Goal: Check status

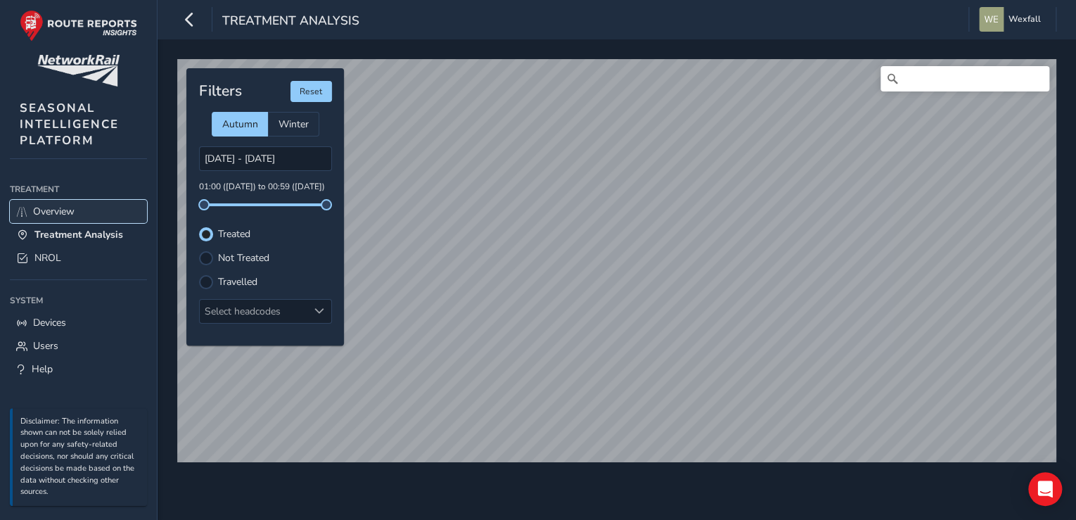
click at [93, 212] on link "Overview" at bounding box center [78, 211] width 137 height 23
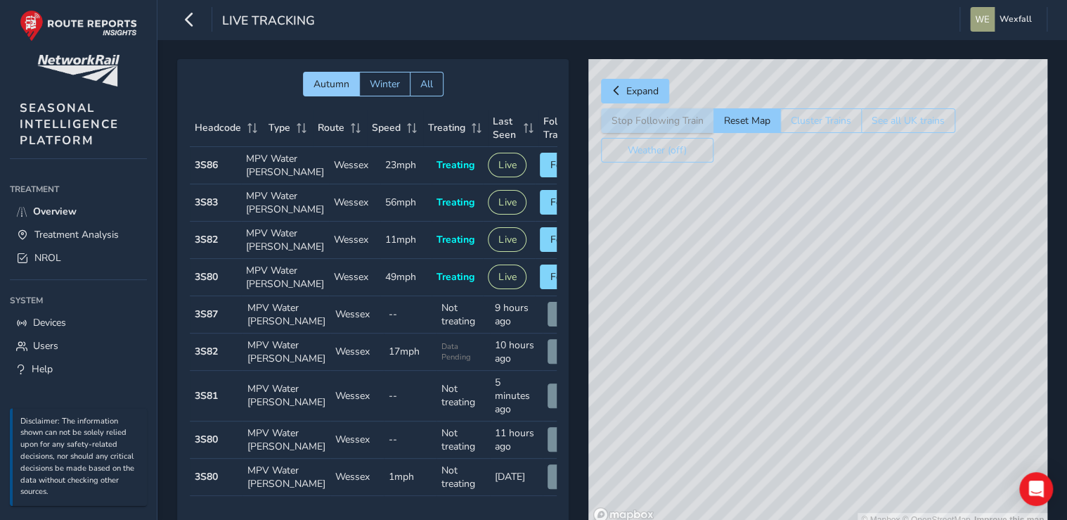
scroll to position [0, 45]
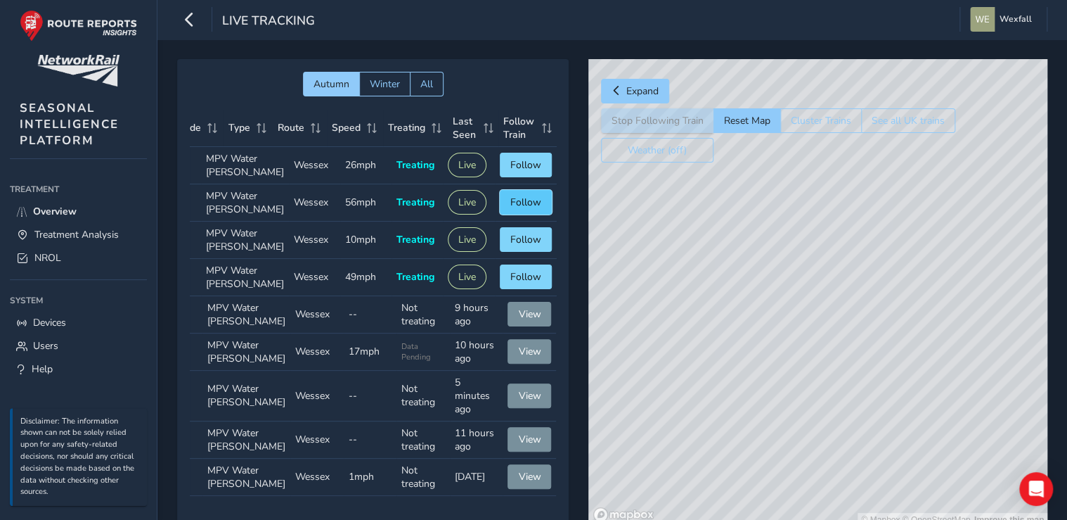
click at [522, 212] on button "Follow" at bounding box center [526, 202] width 52 height 25
drag, startPoint x: 813, startPoint y: 477, endPoint x: 820, endPoint y: 523, distance: 46.8
click at [820, 519] on html "Live Tracking Wexfall Colour Scheme: Dark Dim Light Logout Autumn Winter All He…" at bounding box center [533, 260] width 1067 height 520
drag, startPoint x: 761, startPoint y: 271, endPoint x: 798, endPoint y: 543, distance: 274.5
click at [798, 519] on html "Live Tracking Wexfall Colour Scheme: Dark Dim Light Logout Autumn Winter All He…" at bounding box center [533, 260] width 1067 height 520
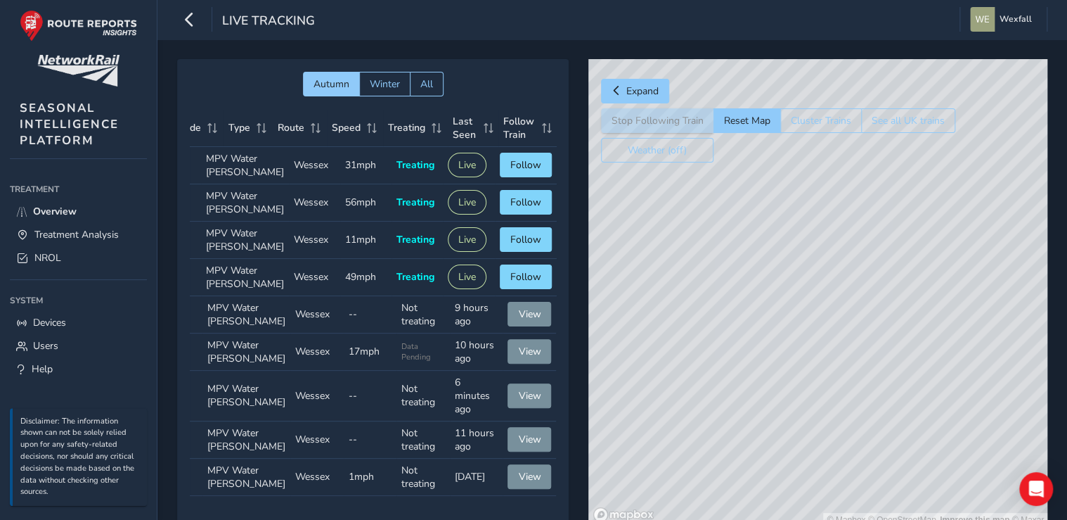
drag, startPoint x: 731, startPoint y: 242, endPoint x: 697, endPoint y: 349, distance: 112.1
click at [794, 519] on html "Live Tracking Wexfall Colour Scheme: Dark Dim Light Logout Autumn Winter All He…" at bounding box center [533, 260] width 1067 height 520
drag, startPoint x: 678, startPoint y: 270, endPoint x: 768, endPoint y: 440, distance: 192.8
click at [768, 440] on div "© Mapbox © OpenStreetMap Improve this map © Maxar" at bounding box center [817, 293] width 459 height 468
drag, startPoint x: 681, startPoint y: 258, endPoint x: 863, endPoint y: 512, distance: 312.4
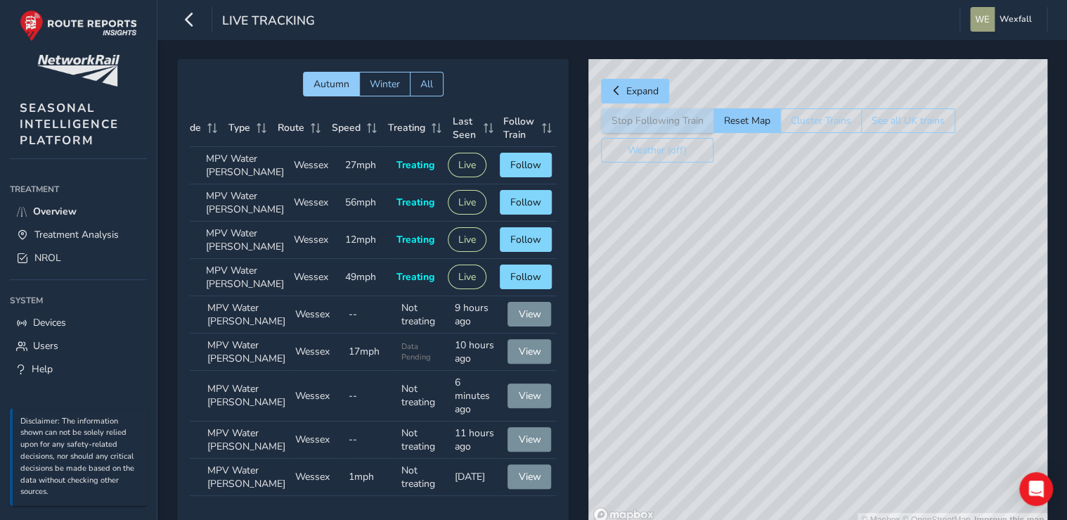
click at [863, 512] on div "© Mapbox © OpenStreetMap Improve this map" at bounding box center [817, 293] width 459 height 468
drag, startPoint x: 695, startPoint y: 281, endPoint x: 855, endPoint y: 461, distance: 240.5
click at [863, 465] on div "© Mapbox © OpenStreetMap Improve this map" at bounding box center [817, 293] width 459 height 468
click at [731, 115] on button "Reset Map" at bounding box center [747, 120] width 67 height 25
click at [356, 421] on td "Speed --" at bounding box center [370, 396] width 53 height 51
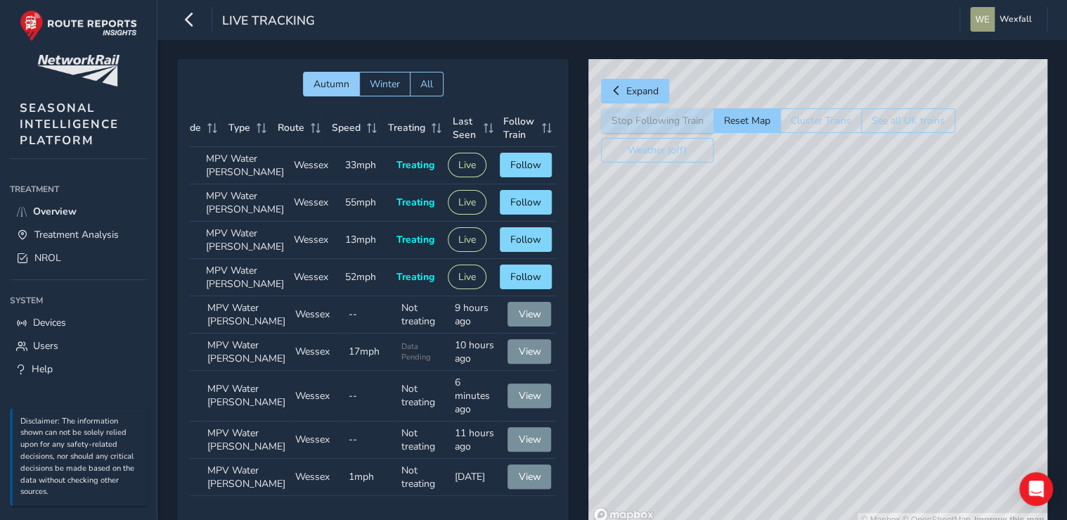
click at [356, 421] on td "Speed --" at bounding box center [370, 396] width 53 height 51
click at [512, 167] on span "Follow" at bounding box center [525, 164] width 31 height 13
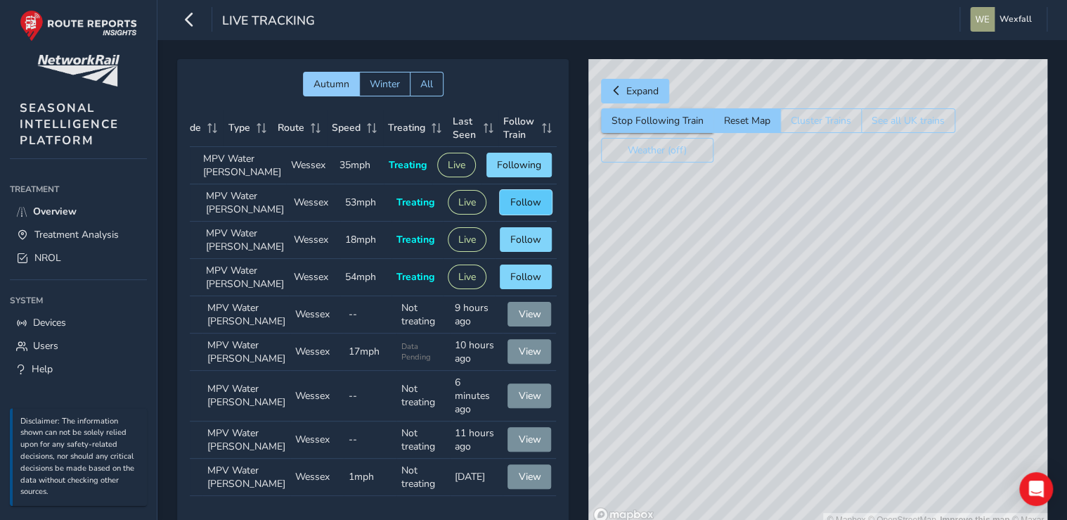
click at [524, 209] on span "Follow" at bounding box center [525, 201] width 31 height 13
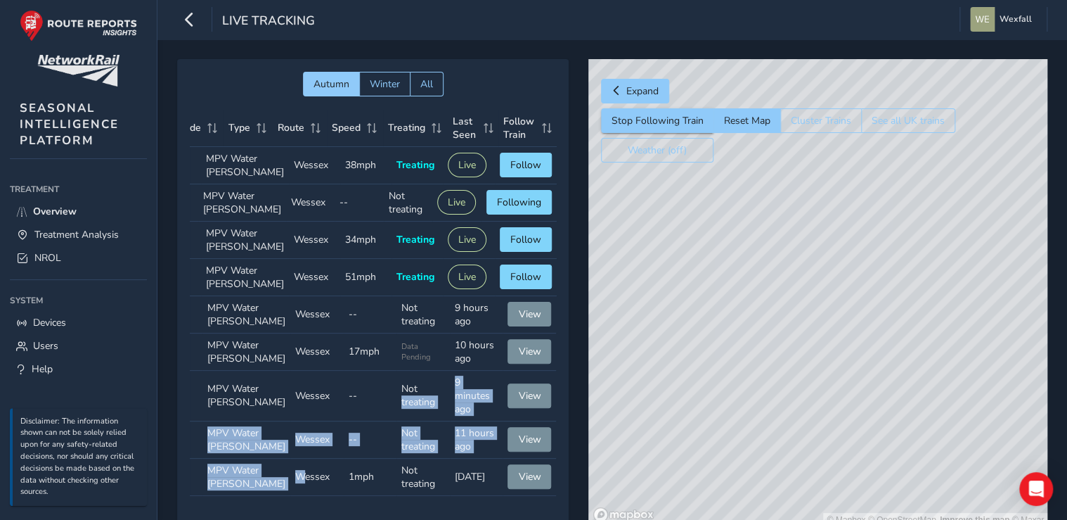
scroll to position [114, 45]
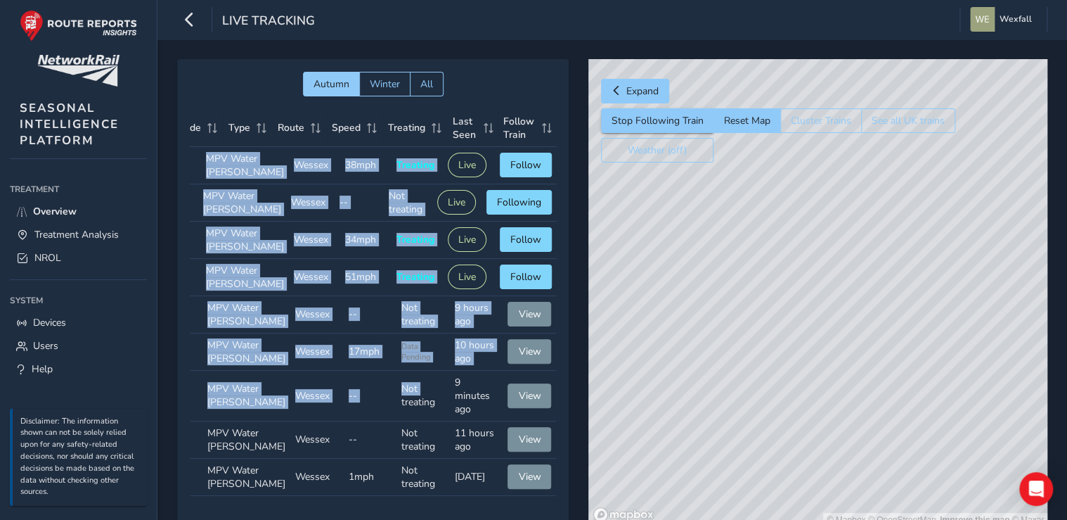
drag, startPoint x: 375, startPoint y: 489, endPoint x: 258, endPoint y: 491, distance: 116.7
click at [258, 491] on div "Headcode Type Route Speed Treating Last Seen Follow Train Headcode 3S86 Type MP…" at bounding box center [373, 303] width 367 height 386
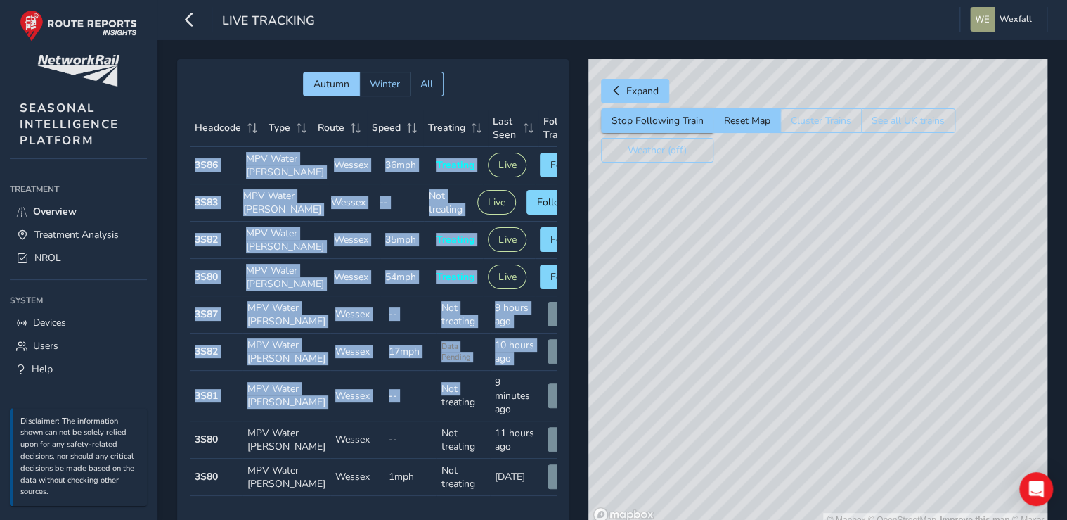
click at [224, 296] on td "Headcode 3S80" at bounding box center [215, 277] width 51 height 37
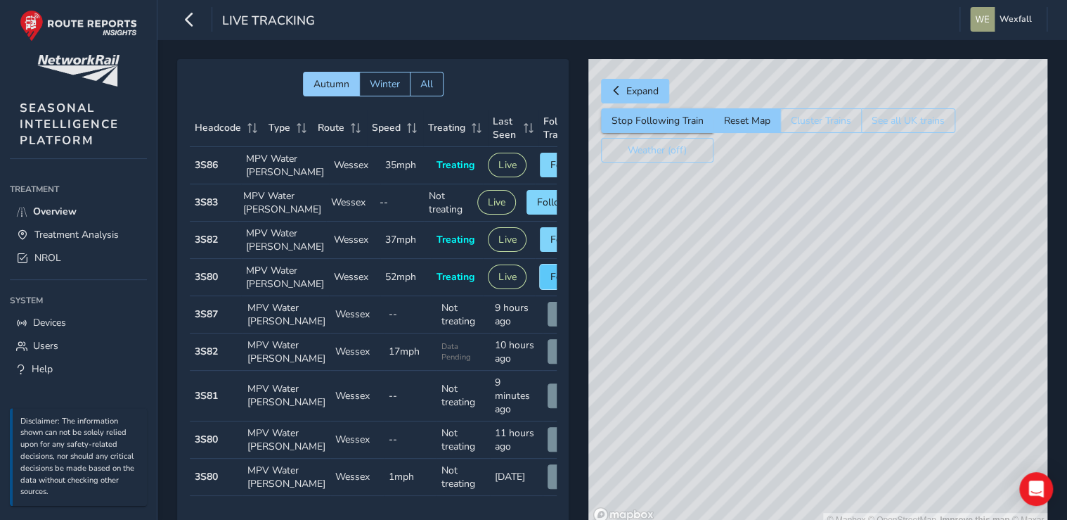
click at [543, 289] on button "Follow" at bounding box center [566, 276] width 52 height 25
